Goal: Task Accomplishment & Management: Complete application form

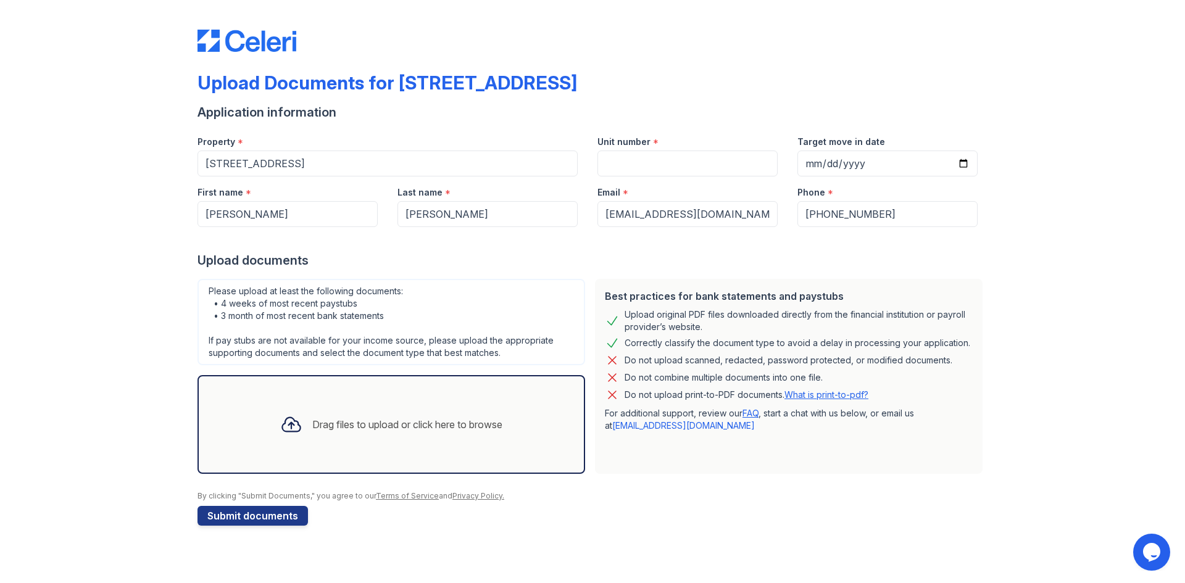
click at [384, 417] on div "Drag files to upload or click here to browse" at bounding box center [407, 424] width 190 height 15
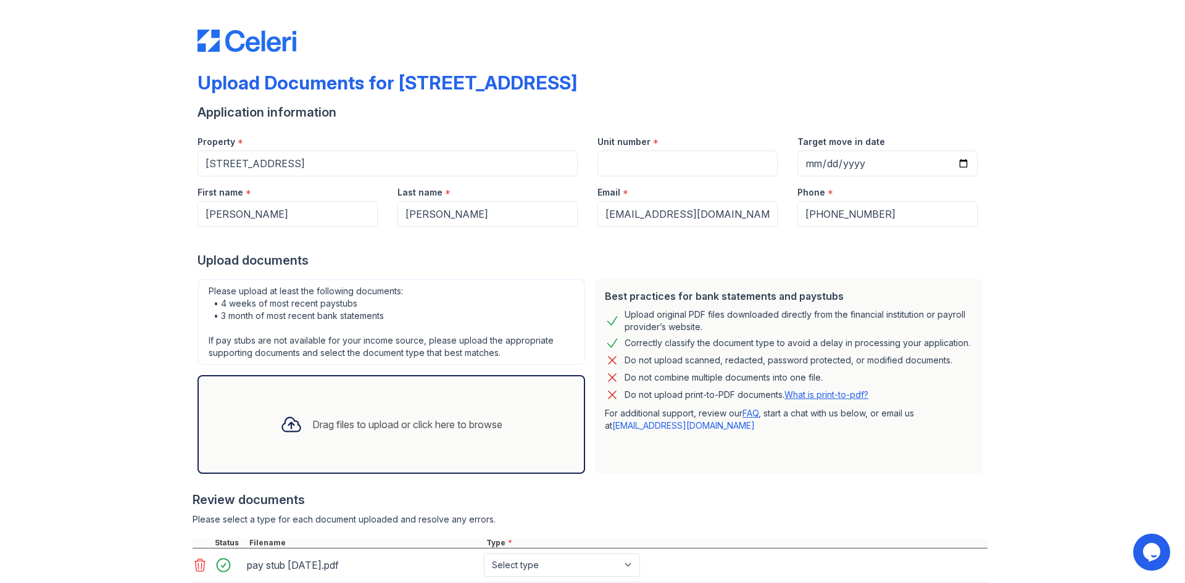
click at [448, 432] on div "Drag files to upload or click here to browse" at bounding box center [391, 425] width 242 height 42
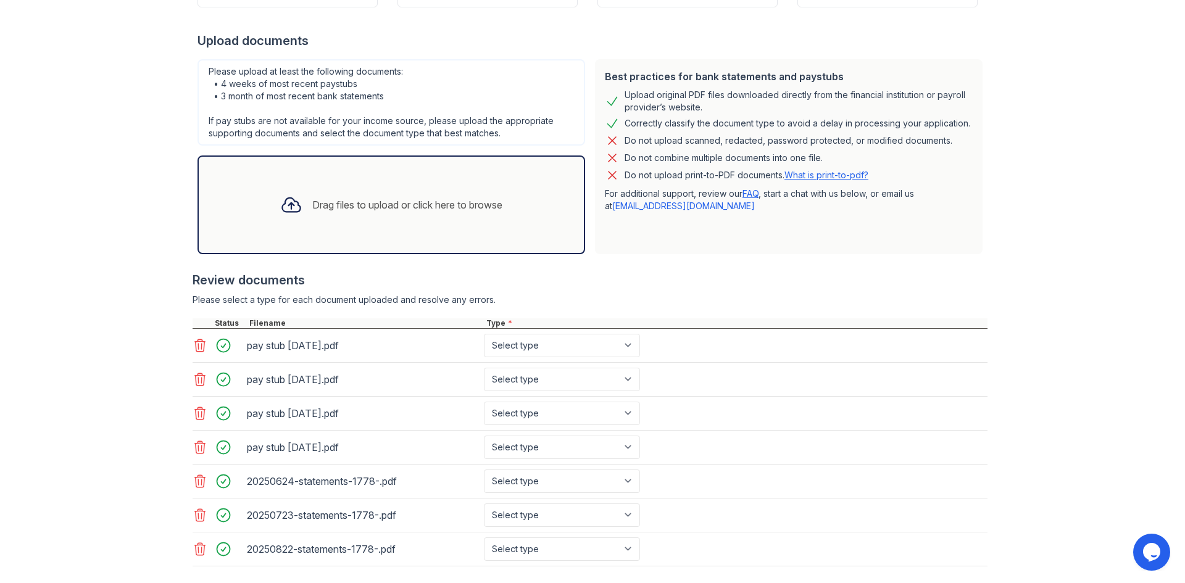
scroll to position [247, 0]
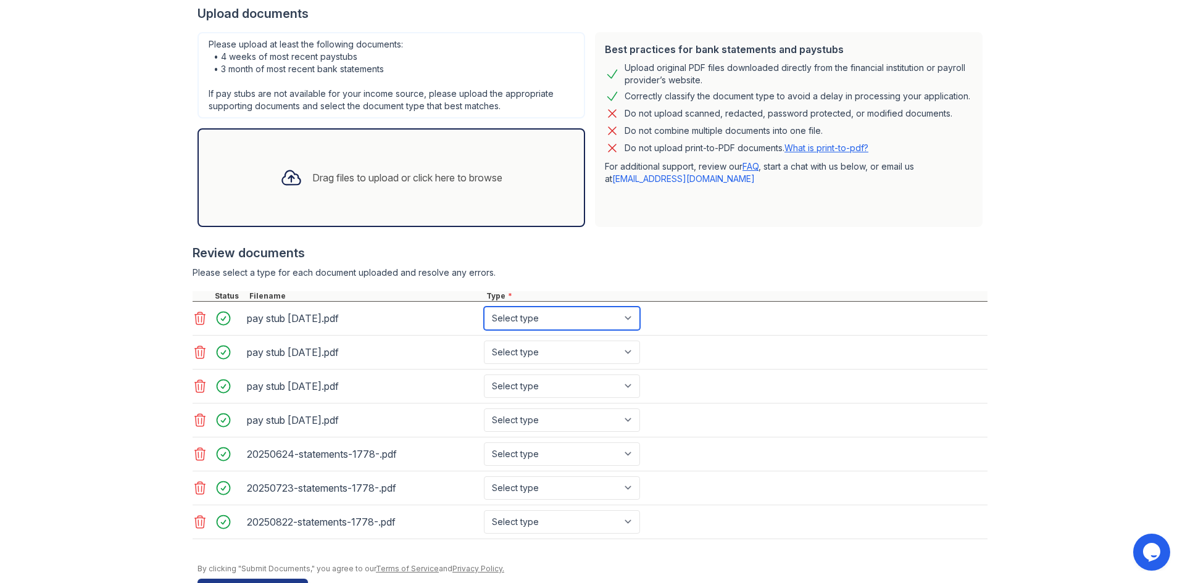
click at [517, 326] on select "Select type Paystub Bank Statement Offer Letter Tax Documents Benefit Award Let…" at bounding box center [562, 318] width 156 height 23
select select "paystub"
click at [484, 307] on select "Select type Paystub Bank Statement Offer Letter Tax Documents Benefit Award Let…" at bounding box center [562, 318] width 156 height 23
click at [514, 352] on select "Select type Paystub Bank Statement Offer Letter Tax Documents Benefit Award Let…" at bounding box center [562, 352] width 156 height 23
select select "paystub"
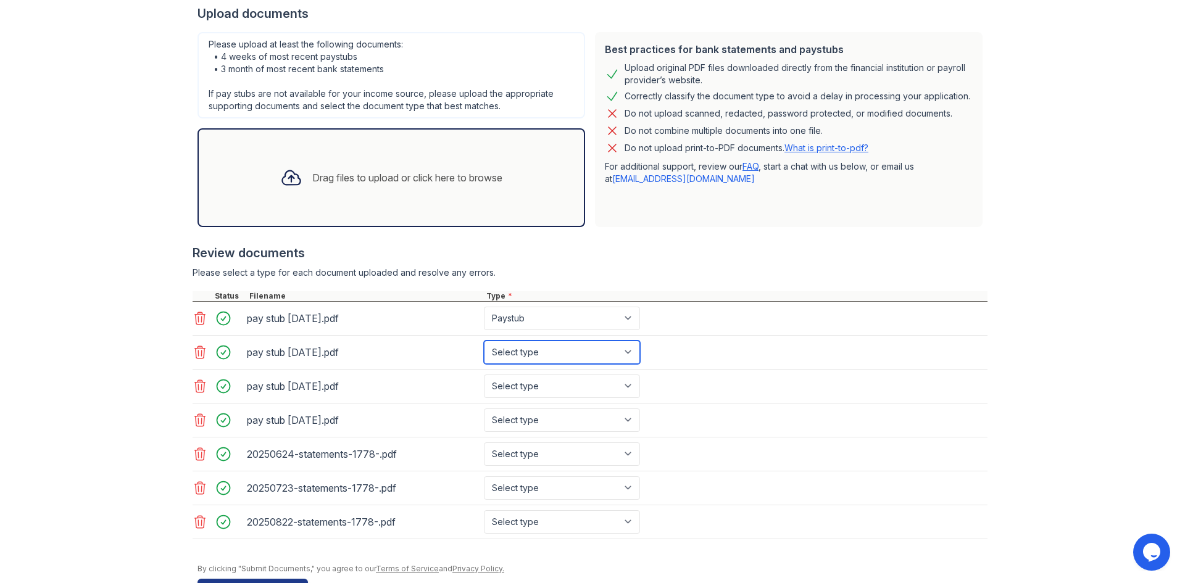
click at [484, 341] on select "Select type Paystub Bank Statement Offer Letter Tax Documents Benefit Award Let…" at bounding box center [562, 352] width 156 height 23
click at [511, 387] on select "Select type Paystub Bank Statement Offer Letter Tax Documents Benefit Award Let…" at bounding box center [562, 386] width 156 height 23
select select "paystub"
click at [484, 375] on select "Select type Paystub Bank Statement Offer Letter Tax Documents Benefit Award Let…" at bounding box center [562, 386] width 156 height 23
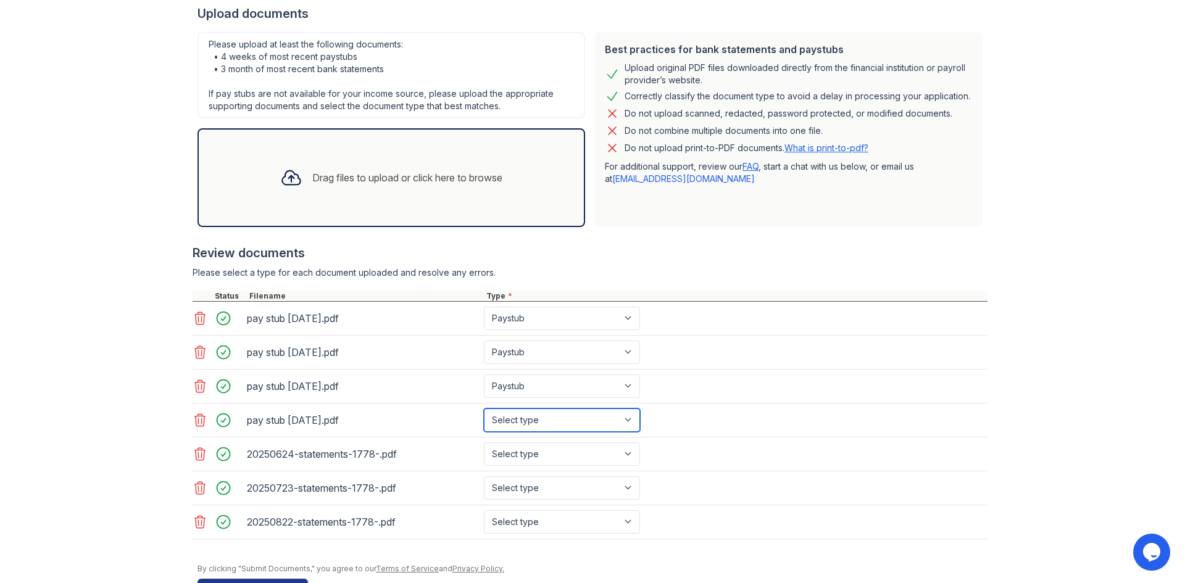
click at [508, 417] on select "Select type Paystub Bank Statement Offer Letter Tax Documents Benefit Award Let…" at bounding box center [562, 420] width 156 height 23
select select "paystub"
click at [484, 409] on select "Select type Paystub Bank Statement Offer Letter Tax Documents Benefit Award Let…" at bounding box center [562, 420] width 156 height 23
click at [506, 454] on select "Select type Paystub Bank Statement Offer Letter Tax Documents Benefit Award Let…" at bounding box center [562, 454] width 156 height 23
select select "bank_statement"
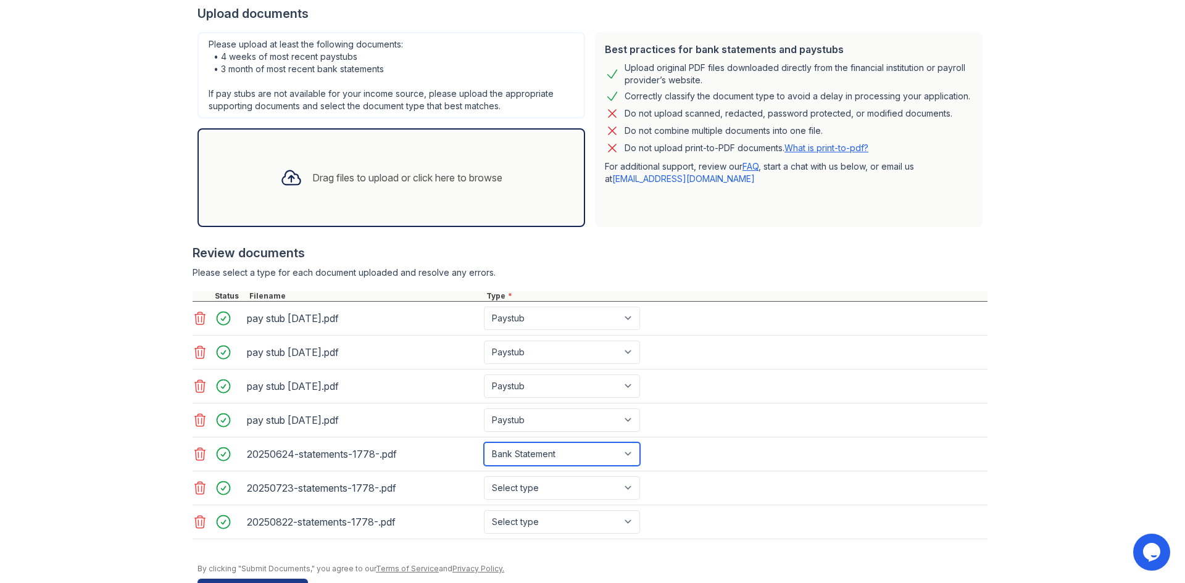
click at [484, 443] on select "Select type Paystub Bank Statement Offer Letter Tax Documents Benefit Award Let…" at bounding box center [562, 454] width 156 height 23
click at [511, 485] on select "Select type Paystub Bank Statement Offer Letter Tax Documents Benefit Award Let…" at bounding box center [562, 488] width 156 height 23
select select "bank_statement"
click at [484, 477] on select "Select type Paystub Bank Statement Offer Letter Tax Documents Benefit Award Let…" at bounding box center [562, 488] width 156 height 23
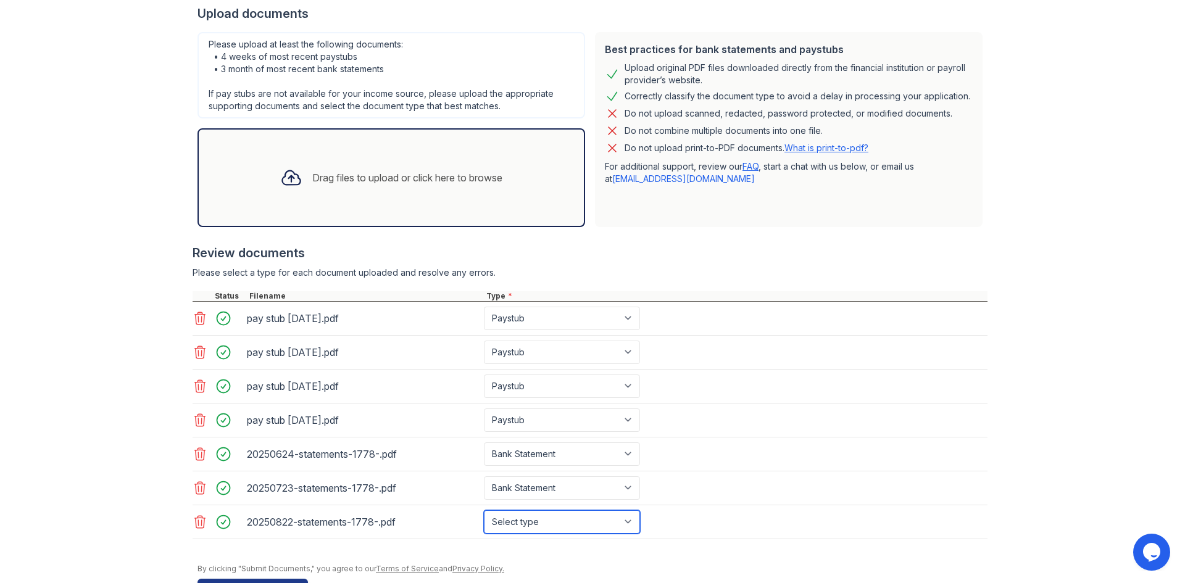
click at [521, 519] on select "Select type Paystub Bank Statement Offer Letter Tax Documents Benefit Award Let…" at bounding box center [562, 522] width 156 height 23
select select "bank_statement"
click at [484, 511] on select "Select type Paystub Bank Statement Offer Letter Tax Documents Benefit Award Let…" at bounding box center [562, 522] width 156 height 23
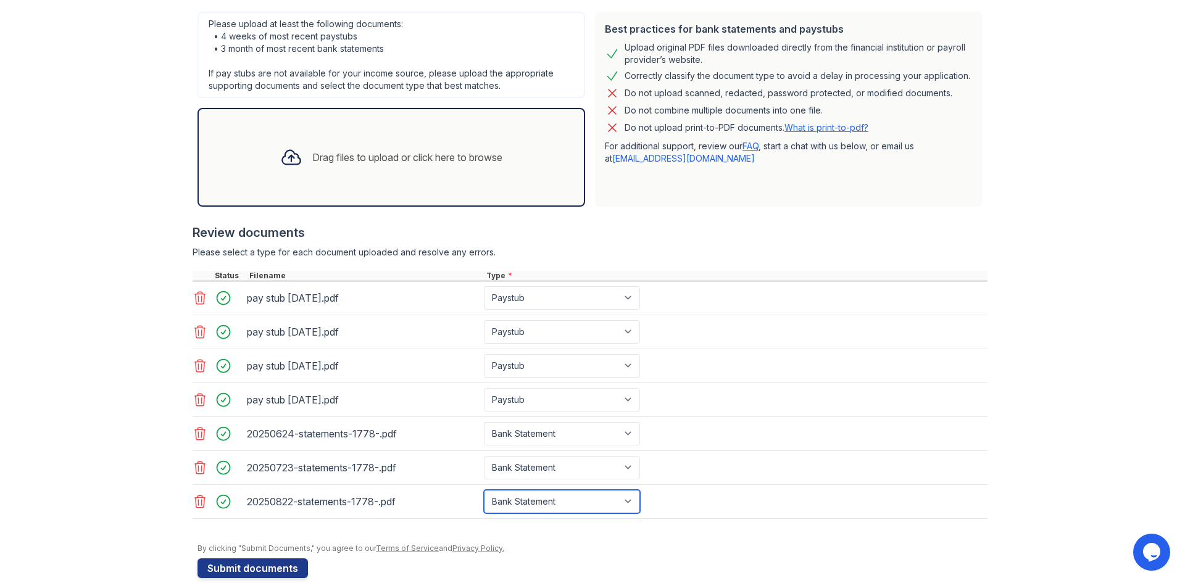
scroll to position [287, 0]
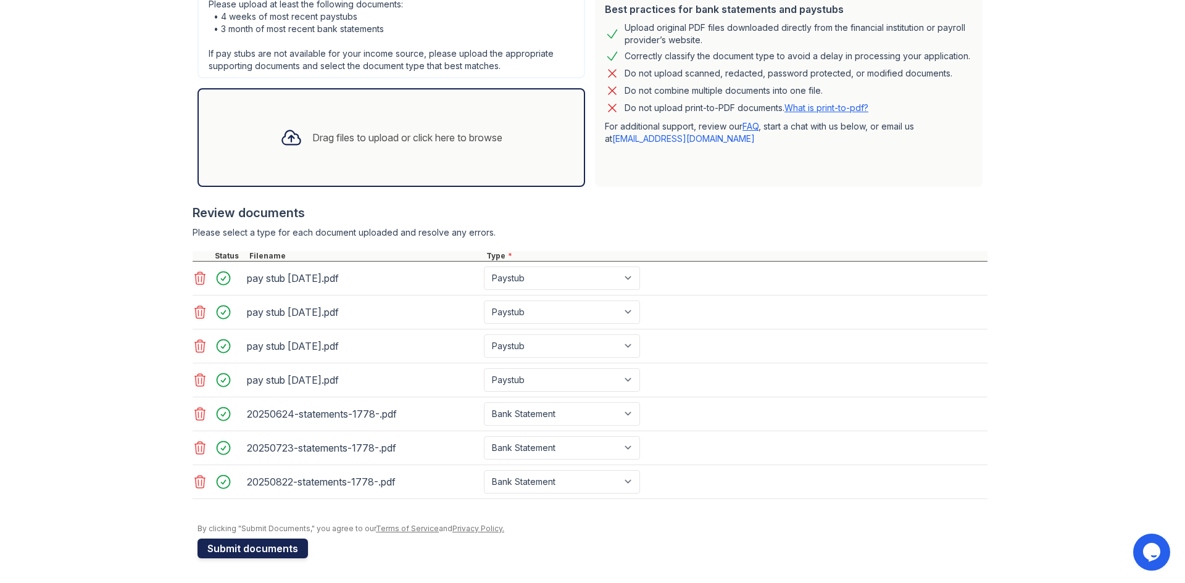
click at [272, 544] on button "Submit documents" at bounding box center [253, 549] width 111 height 20
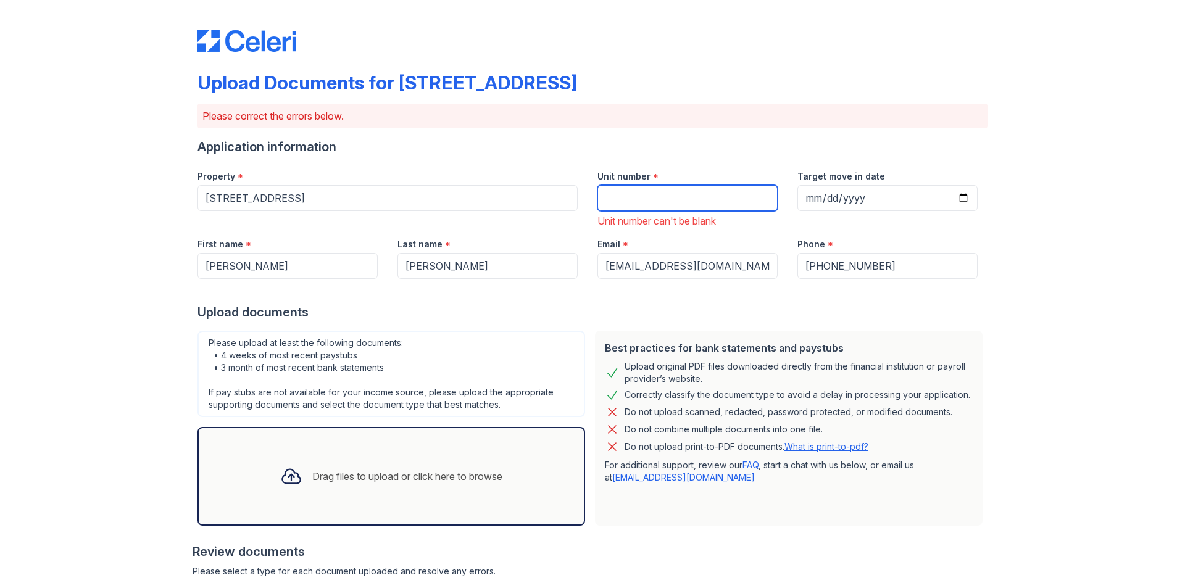
click at [622, 198] on input "Unit number" at bounding box center [688, 198] width 180 height 26
type input "102"
click at [578, 309] on div "Upload documents" at bounding box center [593, 312] width 790 height 17
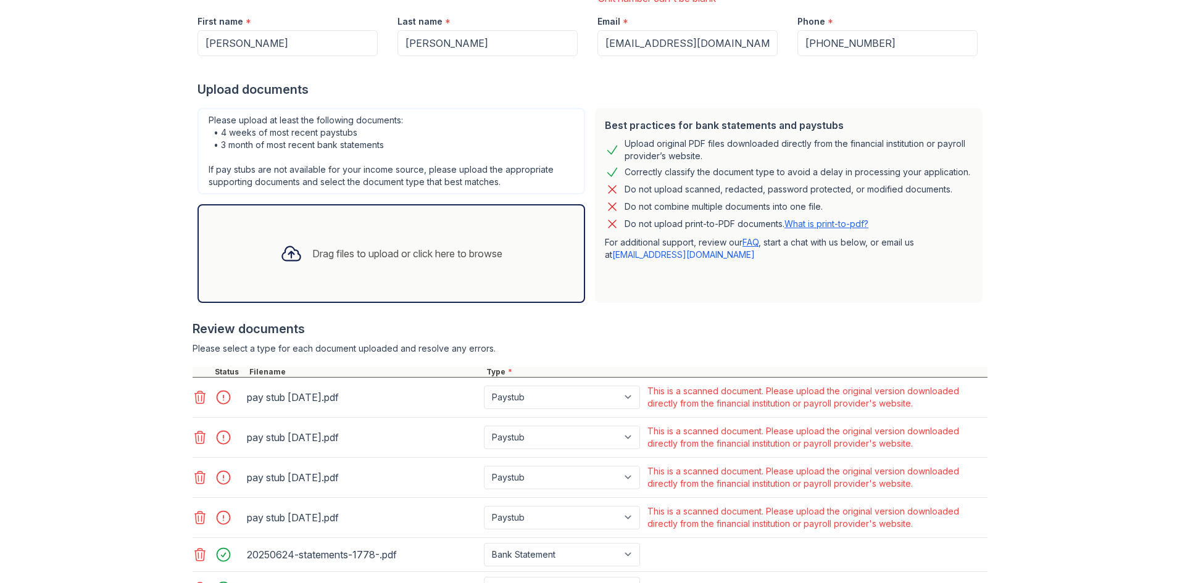
scroll to position [364, 0]
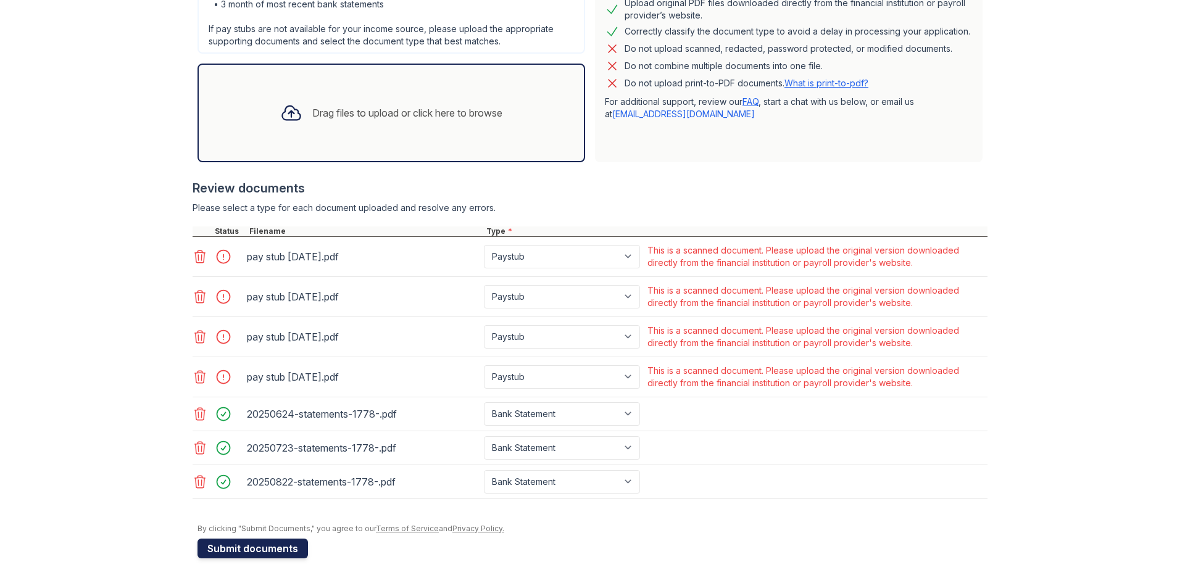
click at [260, 551] on button "Submit documents" at bounding box center [253, 549] width 111 height 20
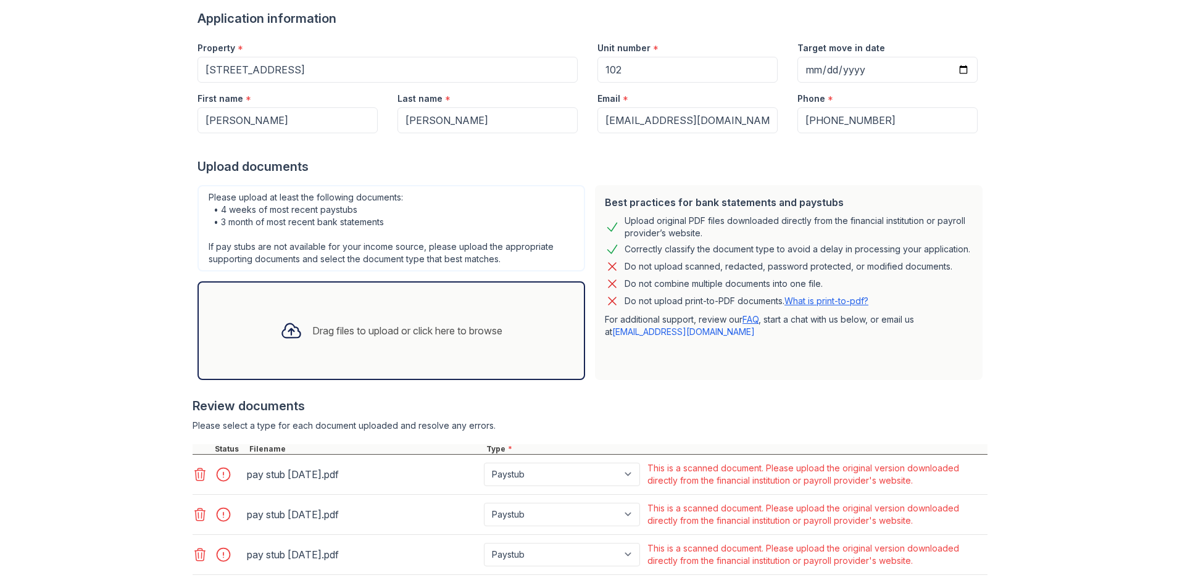
scroll to position [346, 0]
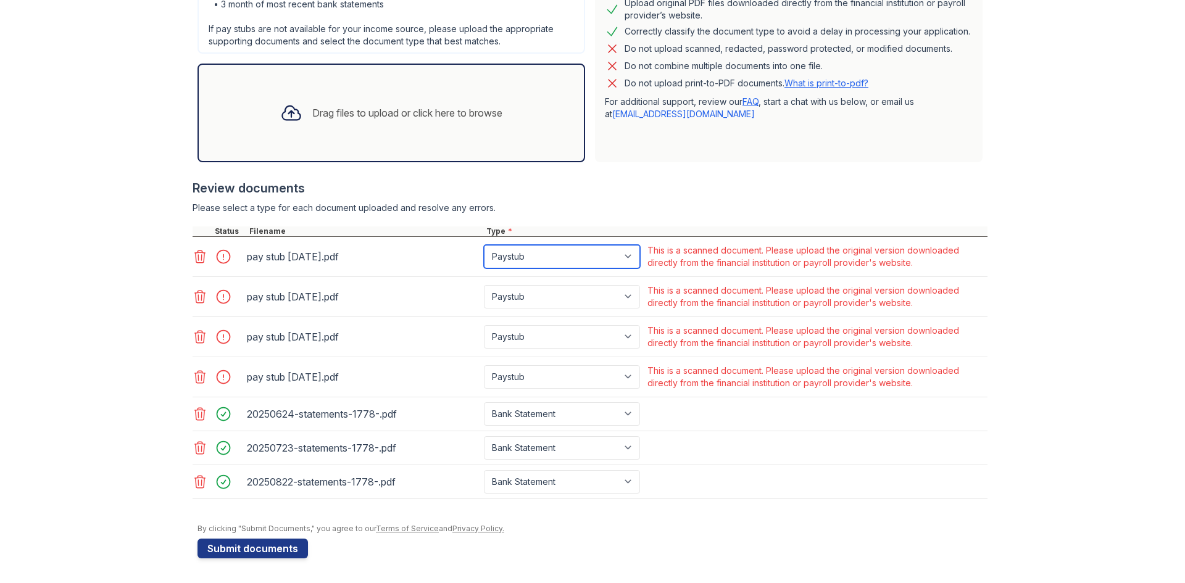
click at [519, 259] on select "Paystub Bank Statement Offer Letter Tax Documents Benefit Award Letter Investme…" at bounding box center [562, 256] width 156 height 23
click at [650, 250] on div "This is a scanned document. Please upload the original version downloaded direc…" at bounding box center [817, 256] width 338 height 25
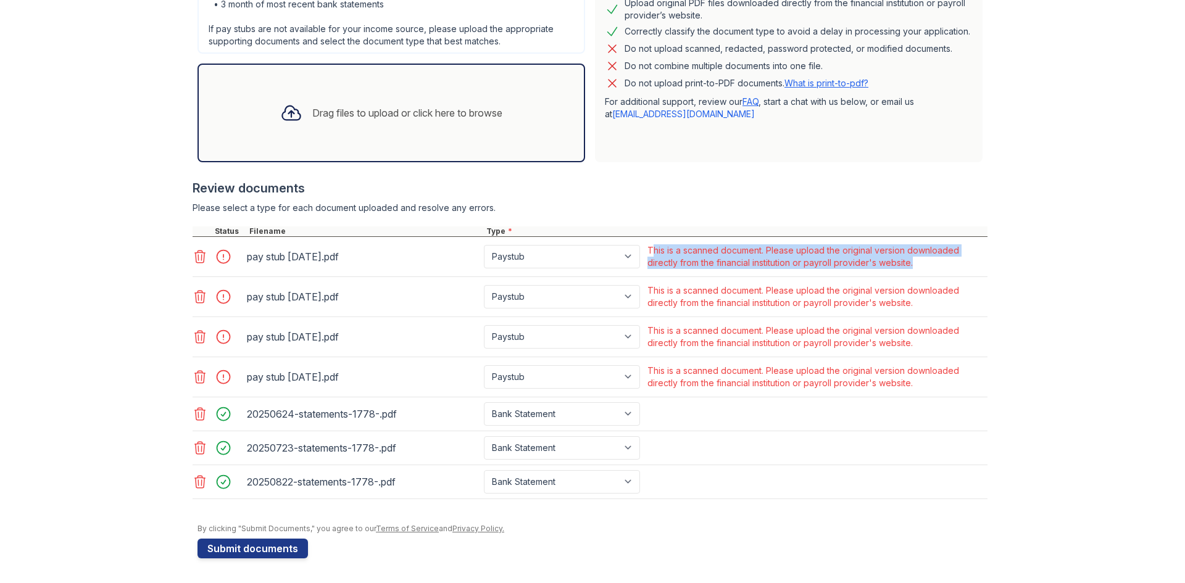
click at [650, 250] on div "This is a scanned document. Please upload the original version downloaded direc…" at bounding box center [817, 256] width 338 height 25
click at [665, 259] on div "This is a scanned document. Please upload the original version downloaded direc…" at bounding box center [817, 256] width 338 height 25
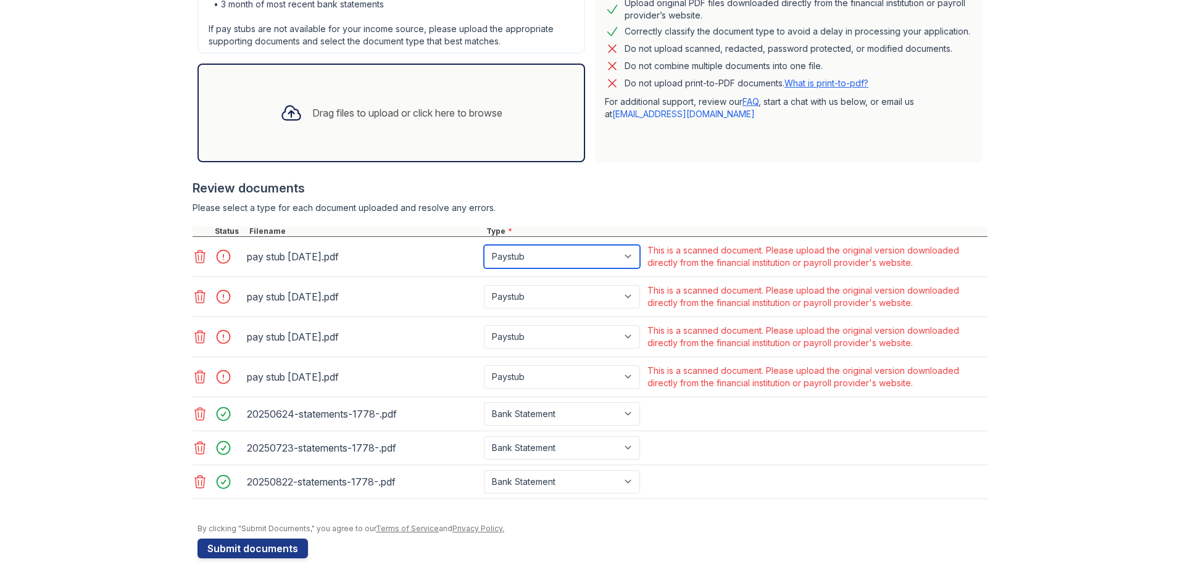
click at [520, 259] on select "Paystub Bank Statement Offer Letter Tax Documents Benefit Award Letter Investme…" at bounding box center [562, 256] width 156 height 23
click at [514, 250] on select "Paystub Bank Statement Offer Letter Tax Documents Benefit Award Letter Investme…" at bounding box center [562, 256] width 156 height 23
click at [185, 257] on div "Upload Documents for [STREET_ADDRESS] Please correct the errors below. Applicat…" at bounding box center [593, 119] width 1146 height 930
click at [193, 256] on icon at bounding box center [200, 256] width 15 height 15
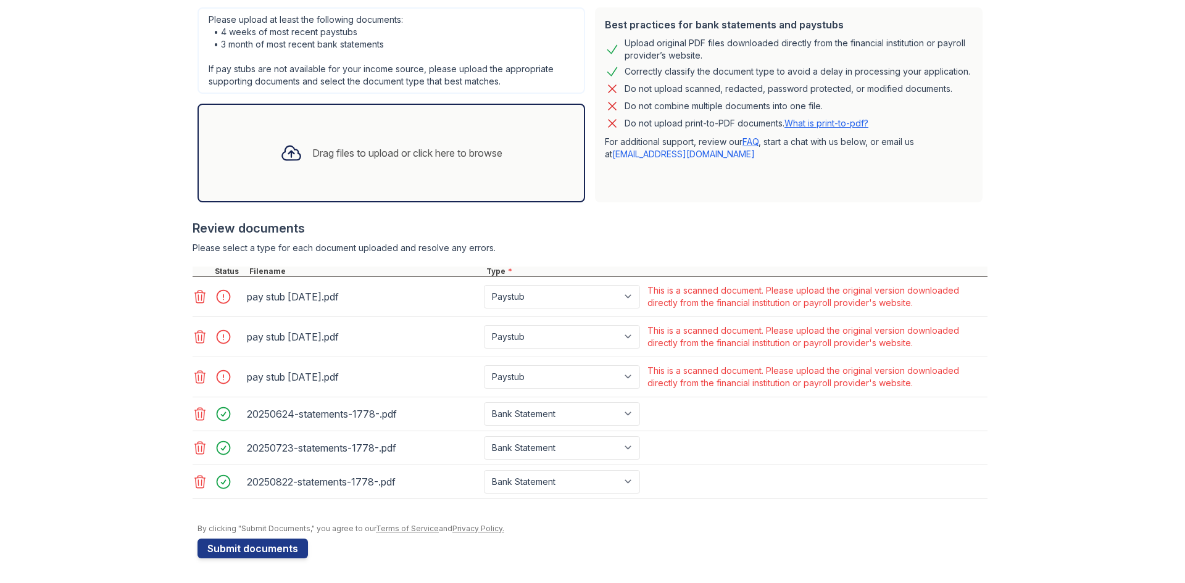
click at [199, 293] on icon at bounding box center [200, 297] width 10 height 12
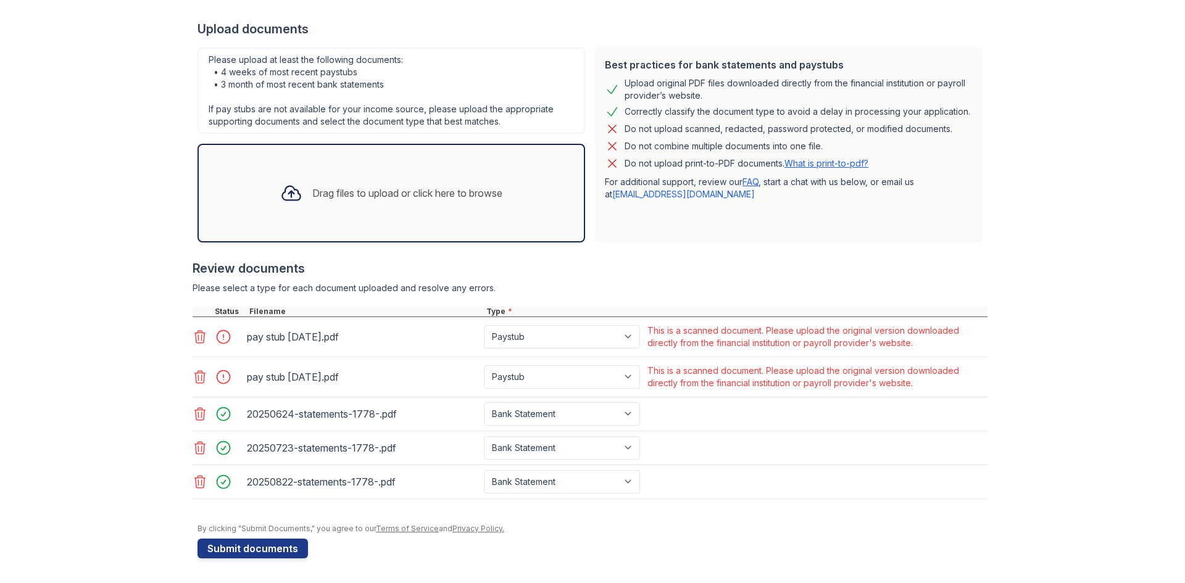
click at [197, 336] on icon at bounding box center [200, 337] width 10 height 12
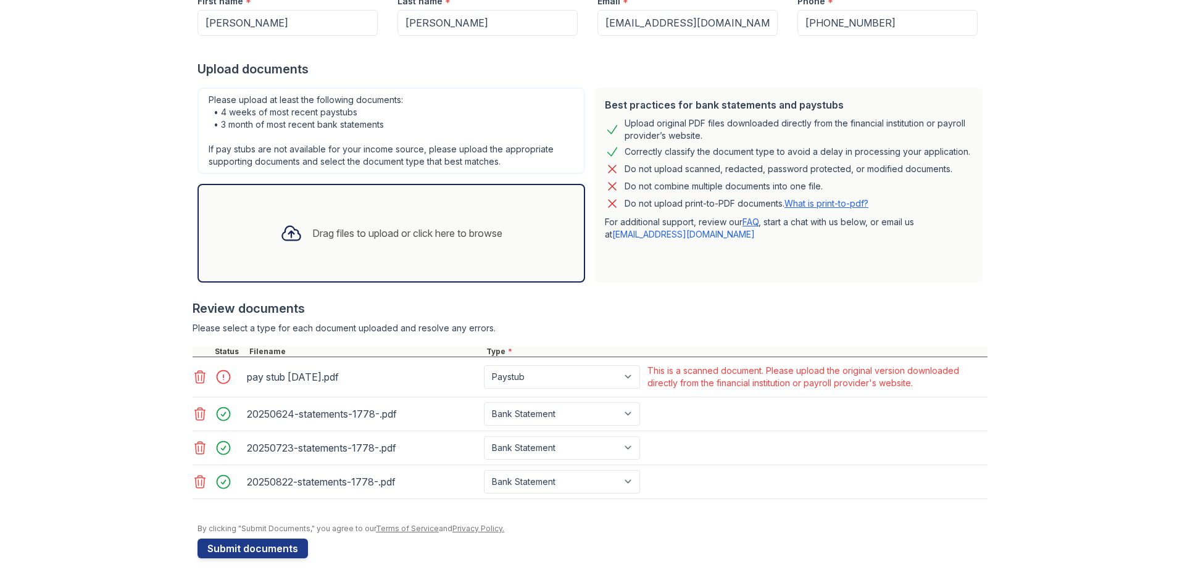
click at [195, 371] on icon at bounding box center [200, 377] width 10 height 12
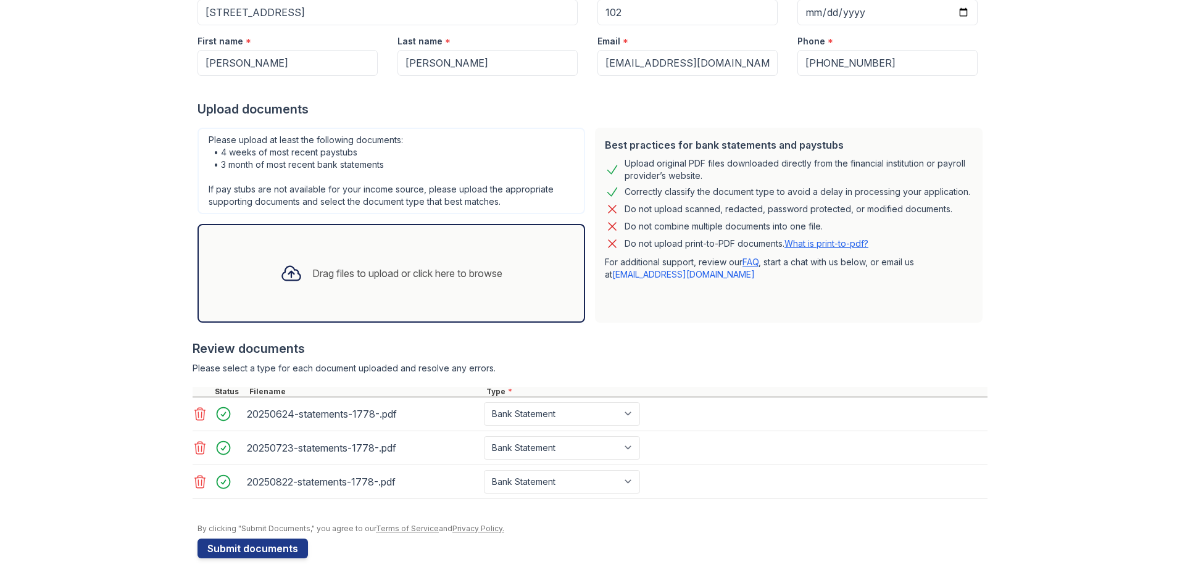
scroll to position [186, 0]
click at [340, 244] on div "Drag files to upload or click here to browse" at bounding box center [392, 273] width 388 height 99
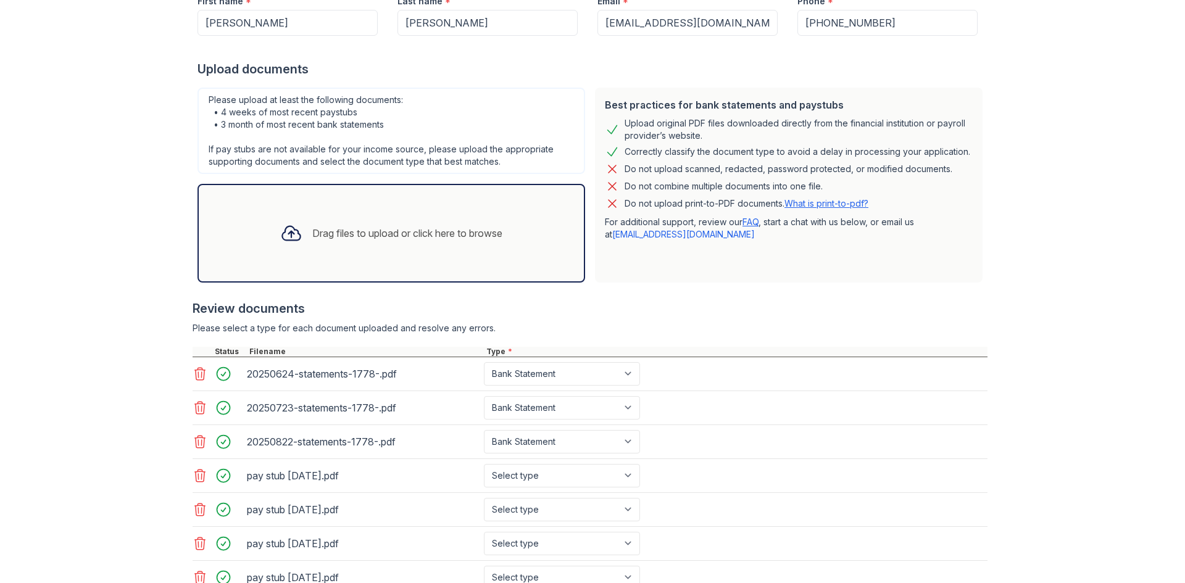
scroll to position [288, 0]
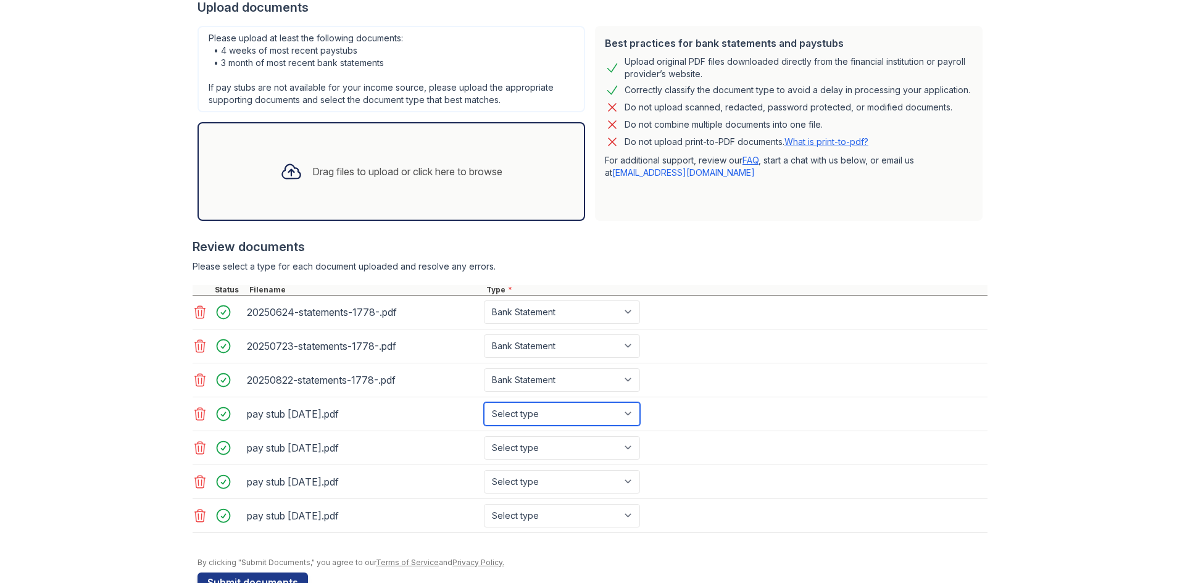
click at [548, 411] on select "Select type Paystub Bank Statement Offer Letter Tax Documents Benefit Award Let…" at bounding box center [562, 413] width 156 height 23
select select "paystub"
click at [484, 402] on select "Select type Paystub Bank Statement Offer Letter Tax Documents Benefit Award Let…" at bounding box center [562, 413] width 156 height 23
click at [535, 448] on select "Select type Paystub Bank Statement Offer Letter Tax Documents Benefit Award Let…" at bounding box center [562, 447] width 156 height 23
select select "paystub"
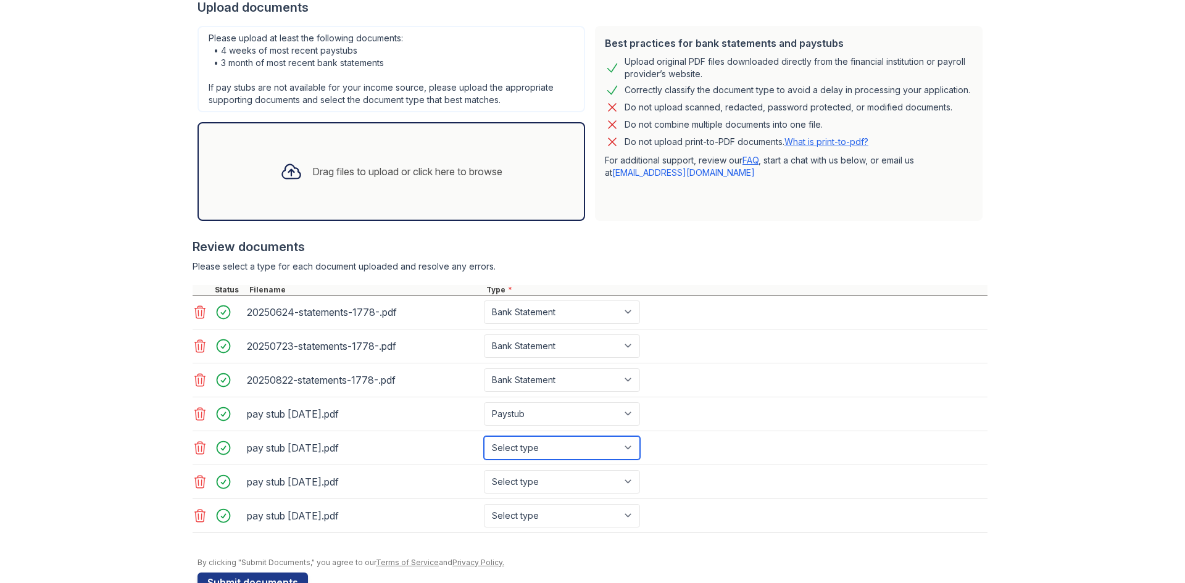
click at [484, 436] on select "Select type Paystub Bank Statement Offer Letter Tax Documents Benefit Award Let…" at bounding box center [562, 447] width 156 height 23
click at [536, 480] on select "Select type Paystub Bank Statement Offer Letter Tax Documents Benefit Award Let…" at bounding box center [562, 481] width 156 height 23
select select "paystub"
click at [484, 470] on select "Select type Paystub Bank Statement Offer Letter Tax Documents Benefit Award Let…" at bounding box center [562, 481] width 156 height 23
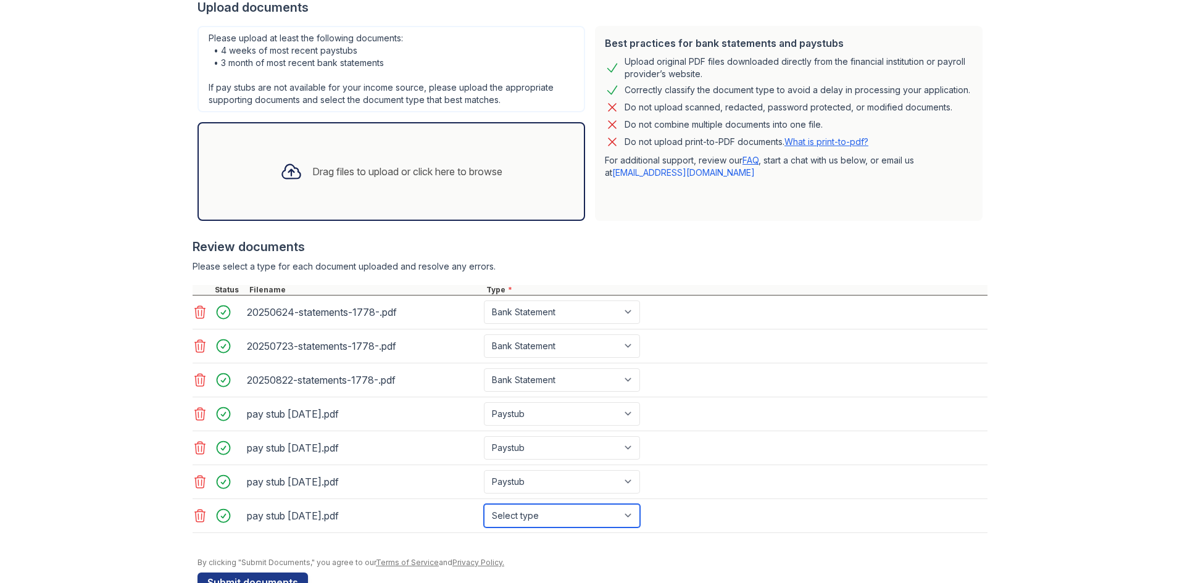
click at [539, 519] on select "Select type Paystub Bank Statement Offer Letter Tax Documents Benefit Award Let…" at bounding box center [562, 515] width 156 height 23
select select "paystub"
click at [484, 504] on select "Select type Paystub Bank Statement Offer Letter Tax Documents Benefit Award Let…" at bounding box center [562, 515] width 156 height 23
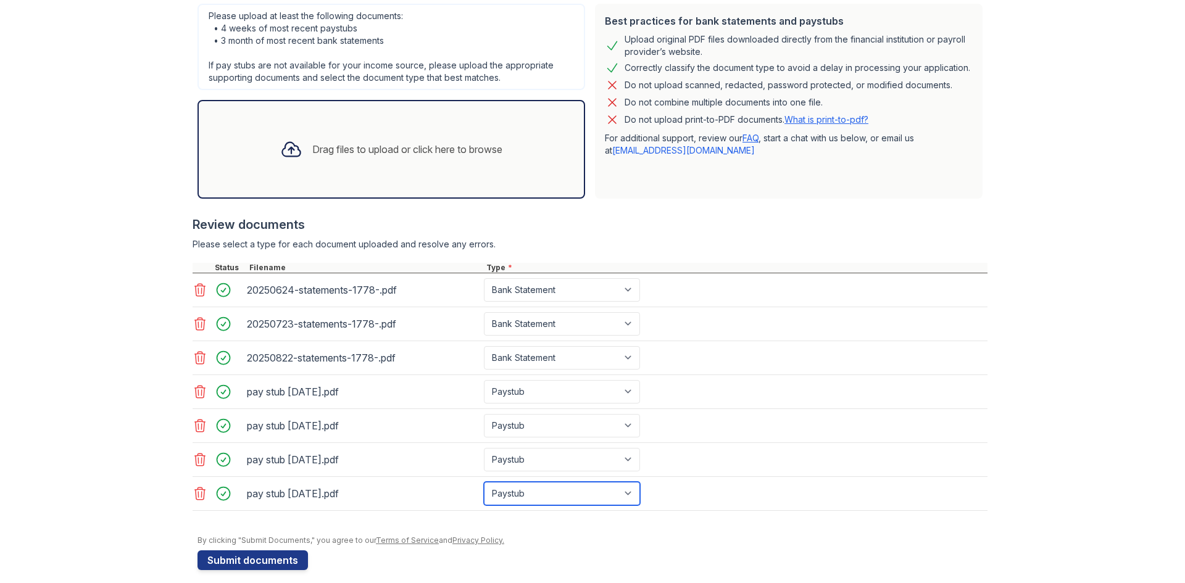
scroll to position [322, 0]
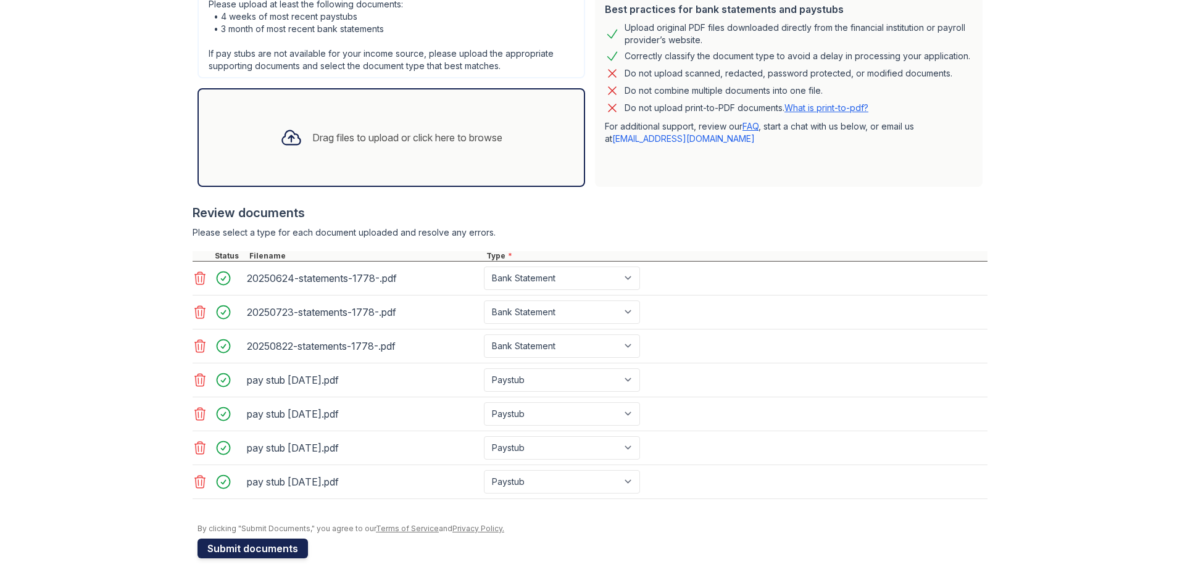
click at [248, 544] on button "Submit documents" at bounding box center [253, 549] width 111 height 20
